Goal: Task Accomplishment & Management: Use online tool/utility

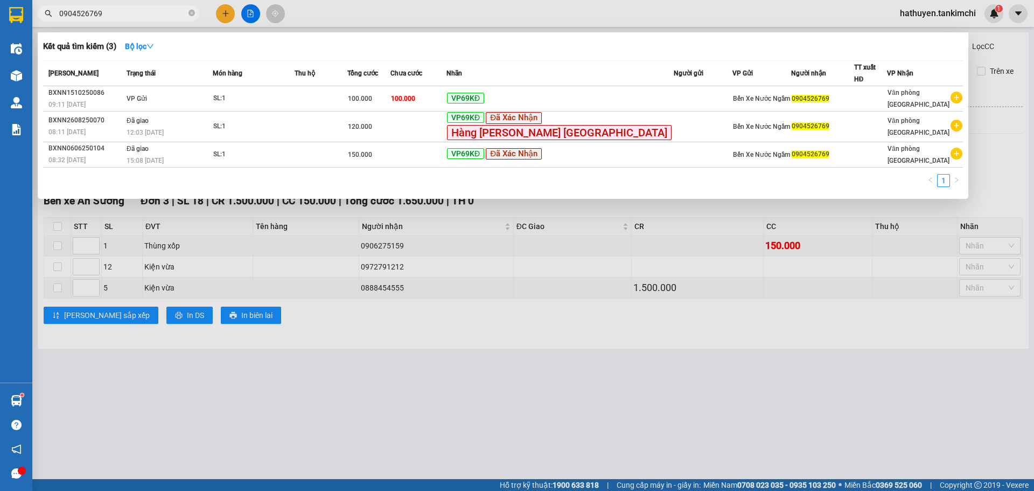
click at [120, 17] on input "0904526769" at bounding box center [122, 14] width 127 height 12
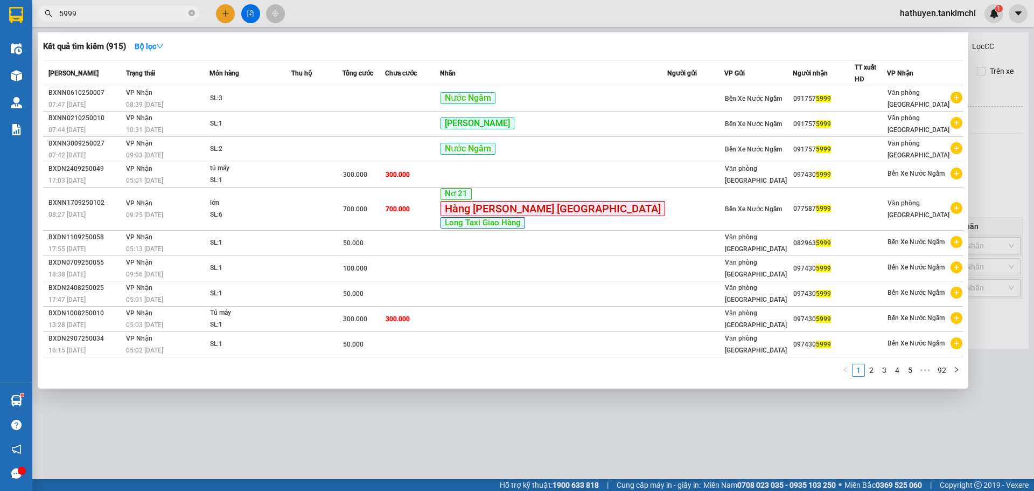
click at [60, 16] on input "5999" at bounding box center [122, 14] width 127 height 12
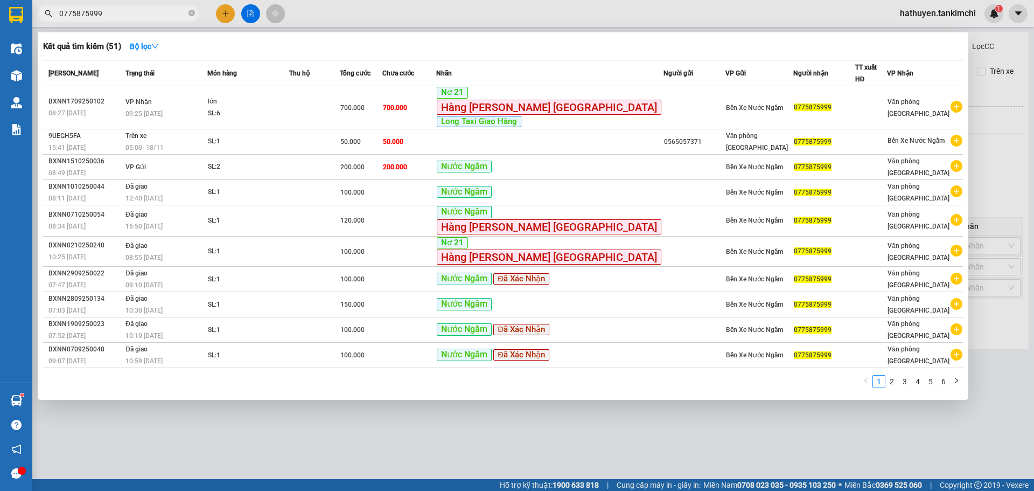
click at [130, 14] on input "0775875999" at bounding box center [122, 14] width 127 height 12
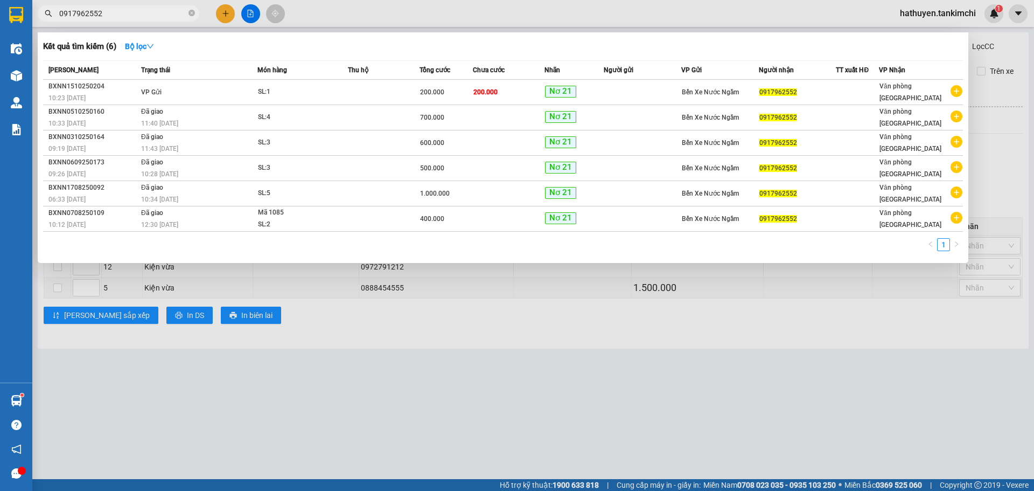
type input "0917962552"
click at [190, 13] on icon "close-circle" at bounding box center [192, 13] width 6 height 6
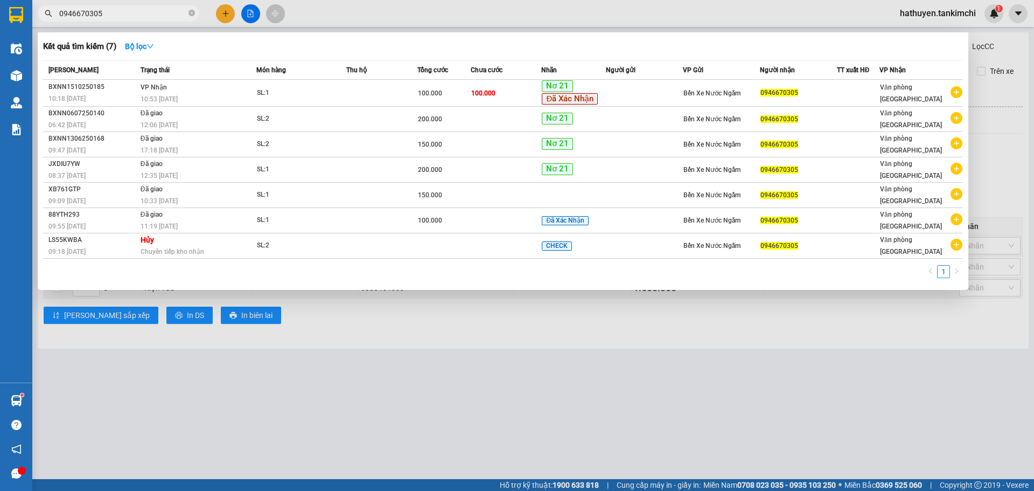
type input "0946670305"
click at [112, 18] on input "0946670305" at bounding box center [122, 14] width 127 height 12
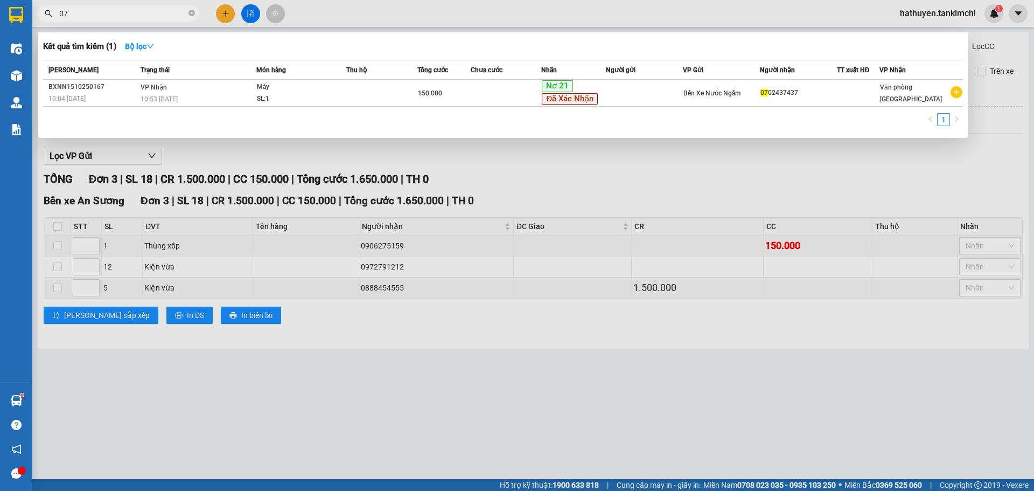
type input "0"
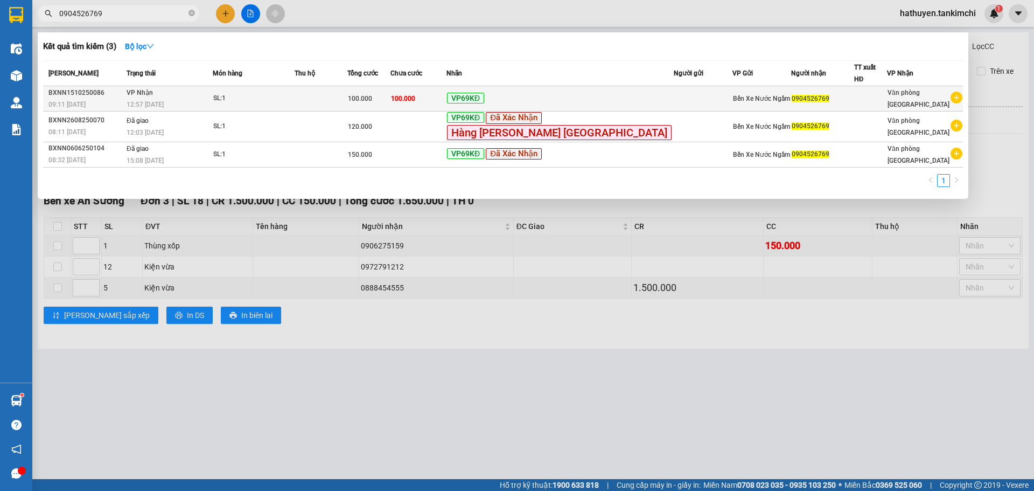
type input "0904526769"
click at [340, 99] on td at bounding box center [321, 98] width 53 height 25
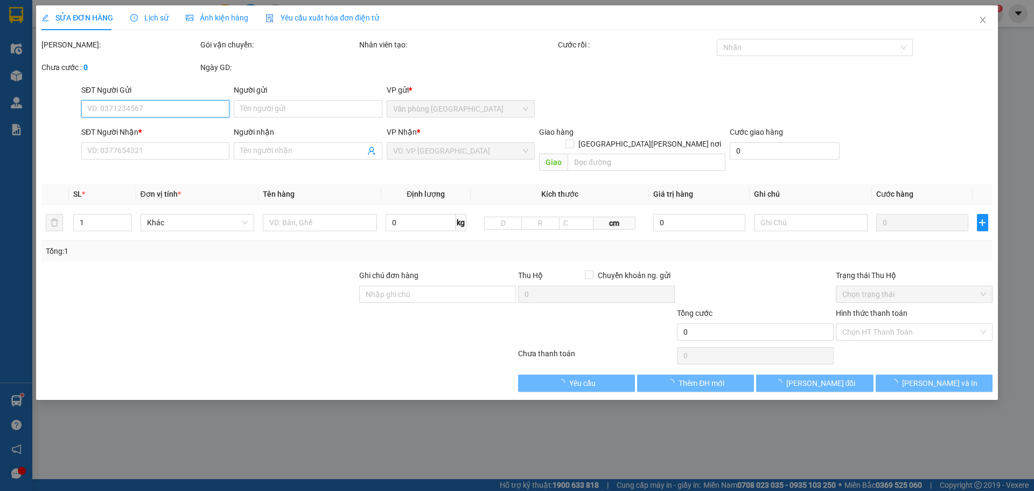
type input "0904526769"
type input "100.000"
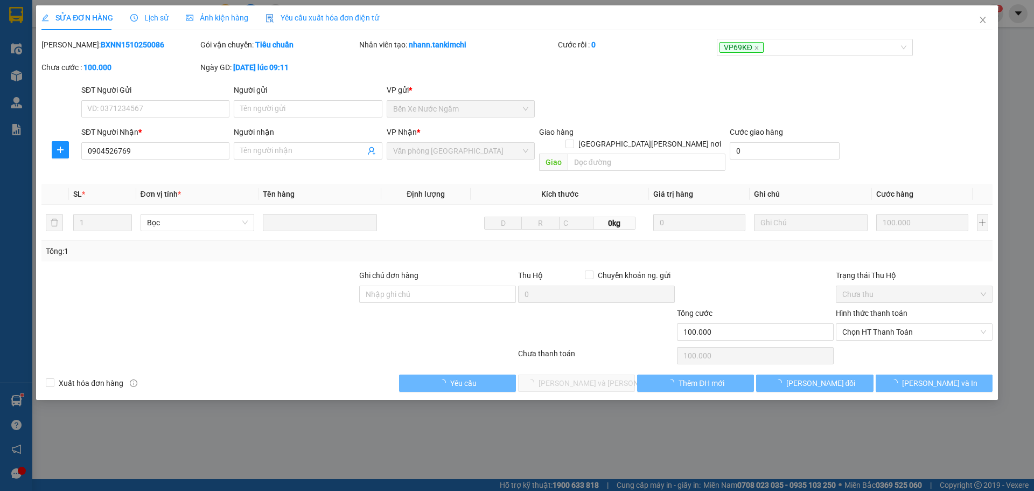
click at [143, 15] on span "Lịch sử" at bounding box center [149, 17] width 38 height 9
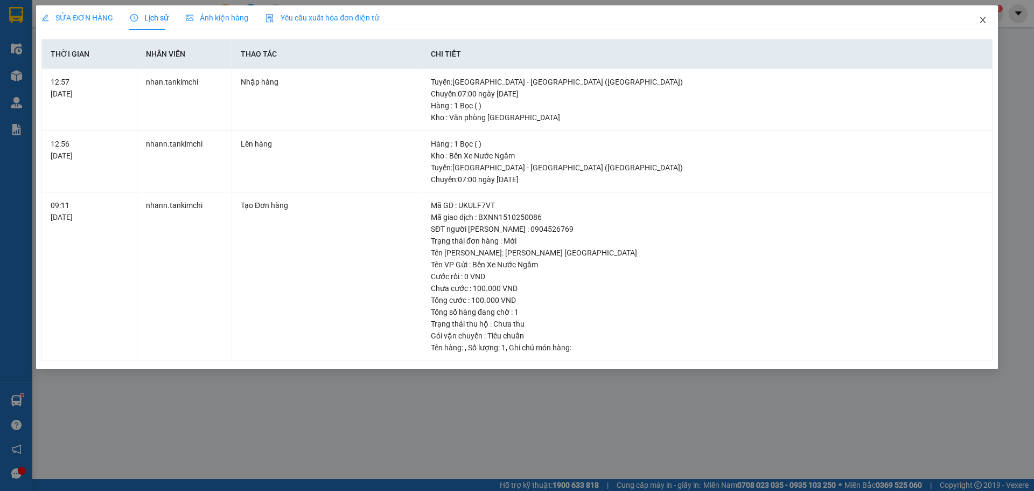
click at [983, 22] on icon "close" at bounding box center [983, 20] width 9 height 9
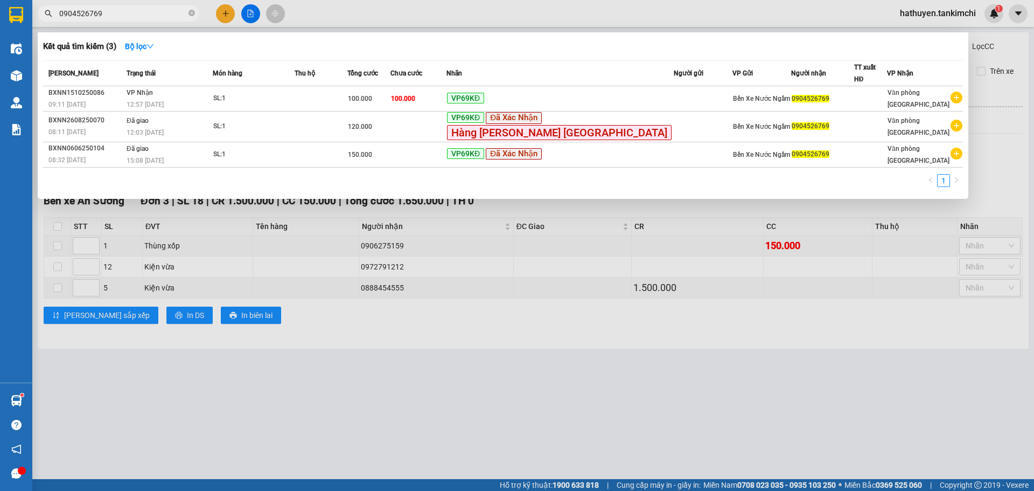
click at [123, 12] on input "0904526769" at bounding box center [122, 14] width 127 height 12
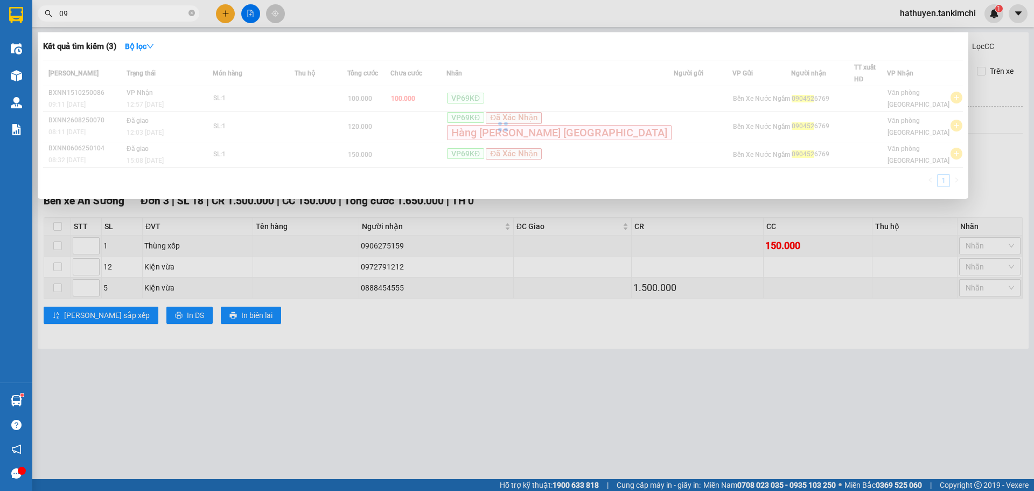
type input "0"
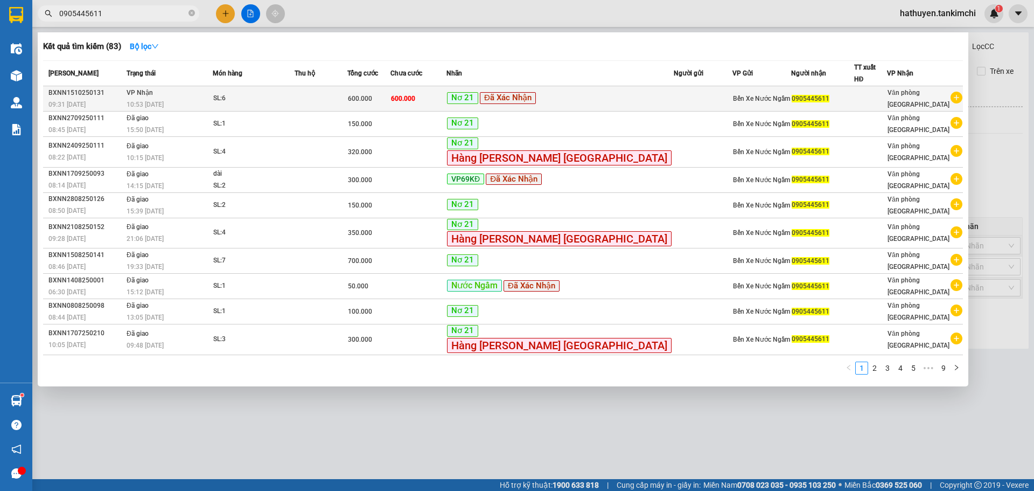
type input "0905445611"
click at [291, 86] on td "SL: 6" at bounding box center [254, 98] width 82 height 25
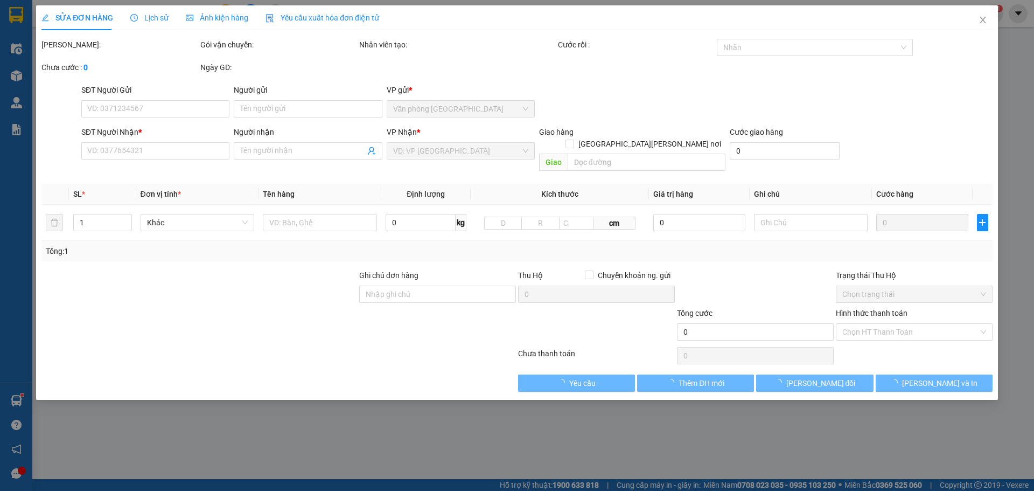
type input "0905445611"
type input "600.000"
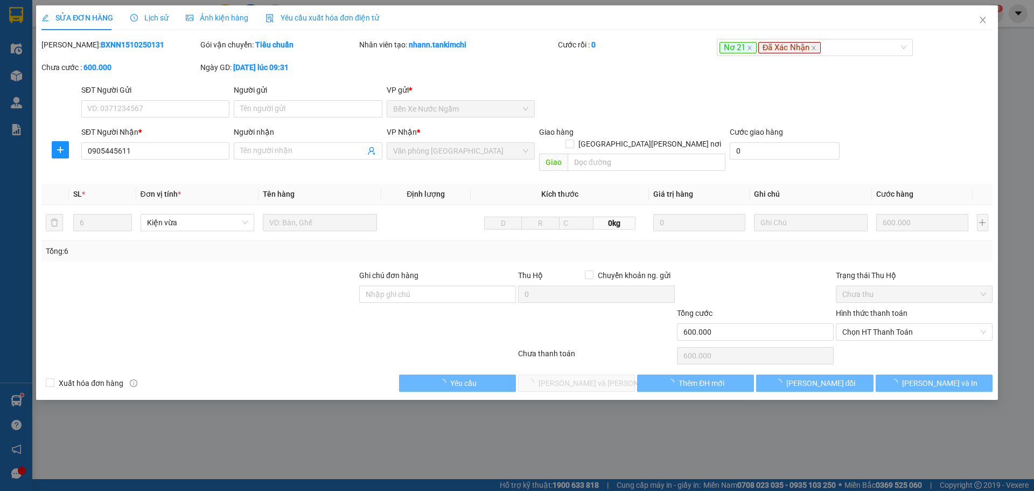
click at [158, 20] on span "Lịch sử" at bounding box center [149, 17] width 38 height 9
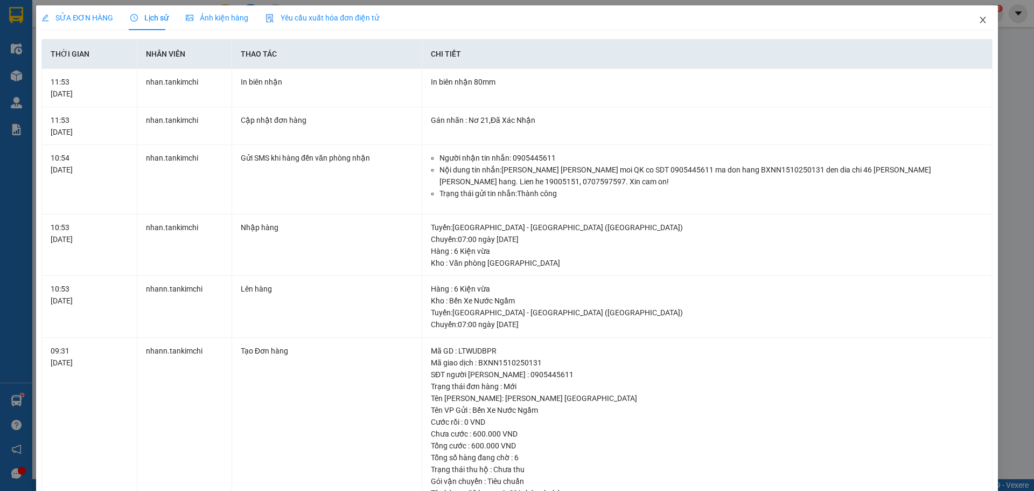
click at [976, 25] on span "Close" at bounding box center [983, 20] width 30 height 30
